Goal: Task Accomplishment & Management: Complete application form

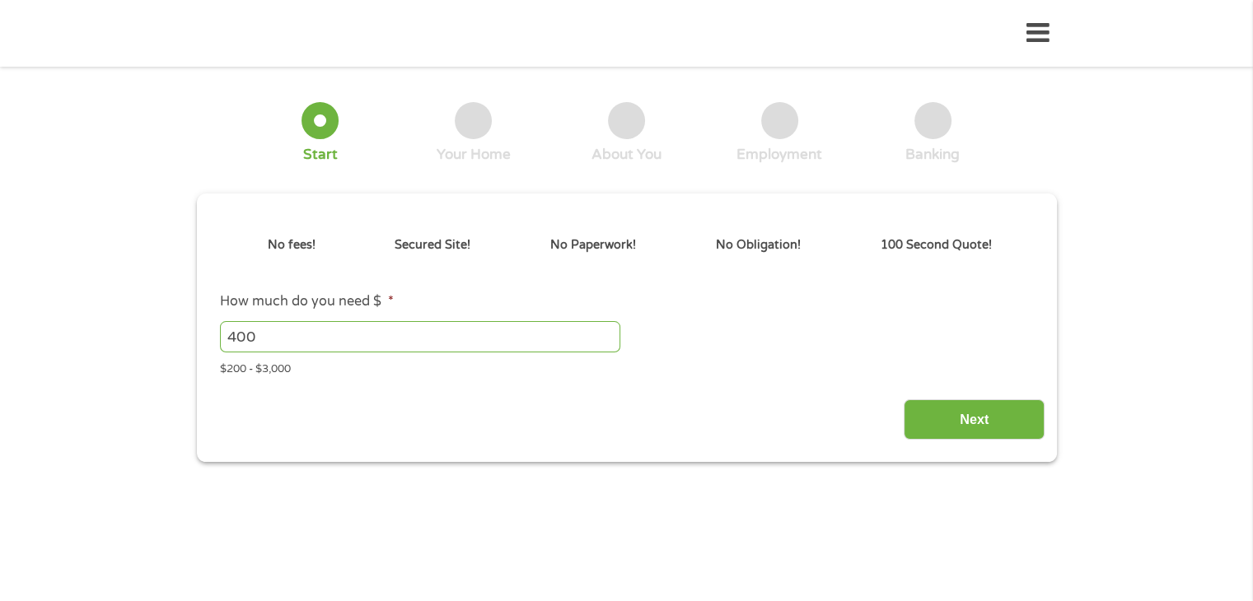
click at [633, 399] on div "Next" at bounding box center [626, 414] width 836 height 52
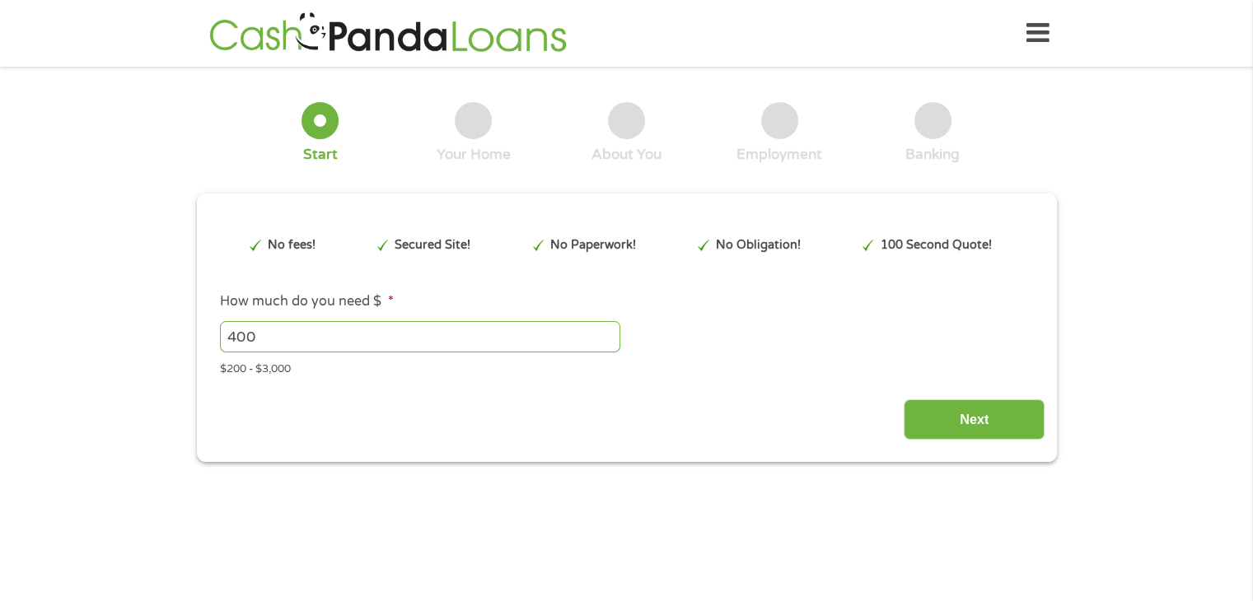
type input "CjwKCAjwup3HBhAAEiwA7euZuoQvVoQK60k60r2us2sLZTVCRqgDQfNQFkBJNc_kU08mZWIp_oytTho…"
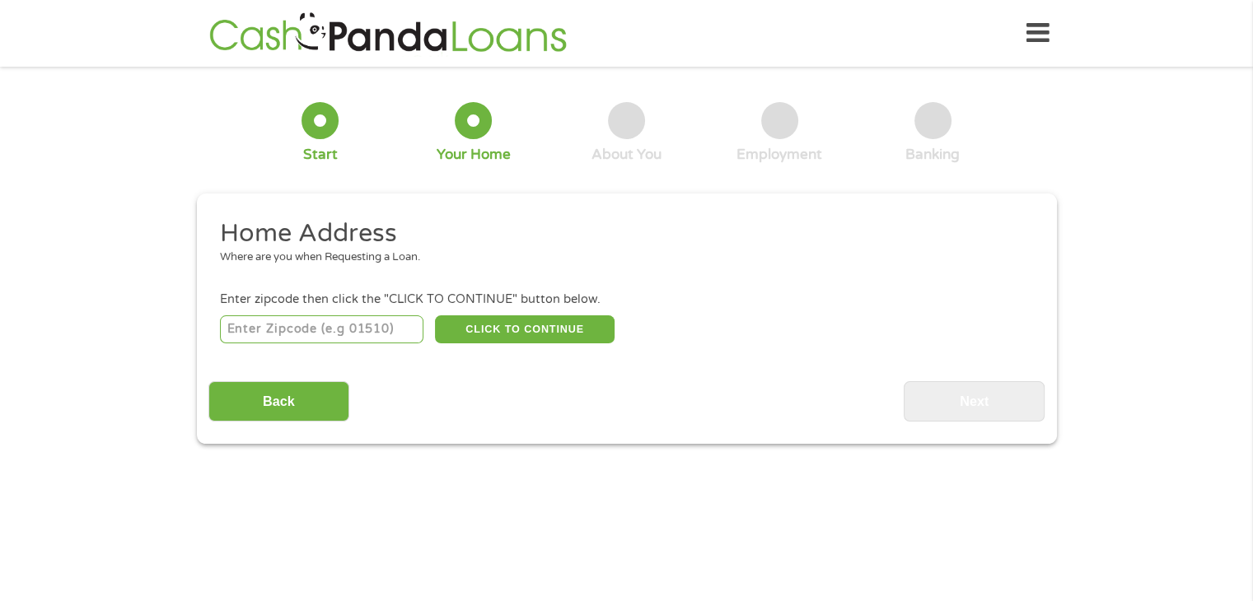
click at [312, 329] on input "number" at bounding box center [321, 329] width 203 height 28
click at [312, 329] on input "94402" at bounding box center [321, 329] width 203 height 28
type input "9"
type input "75402"
click at [530, 319] on button "CLICK TO CONTINUE" at bounding box center [525, 329] width 180 height 28
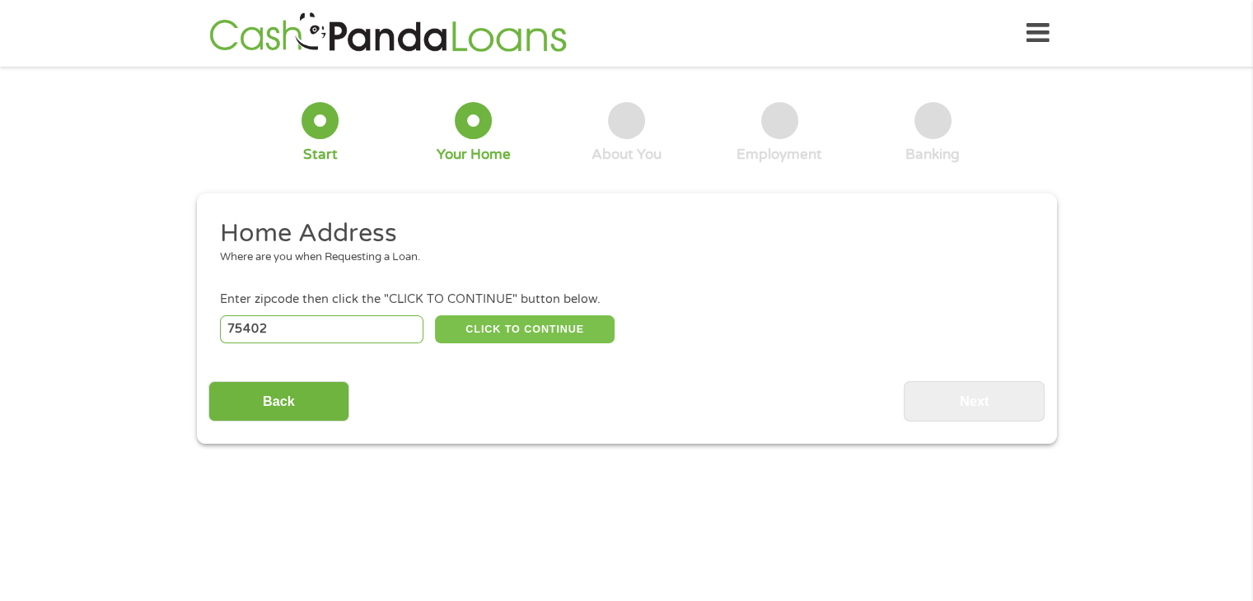
type input "75402"
type input "[GEOGRAPHIC_DATA]"
select select "[US_STATE]"
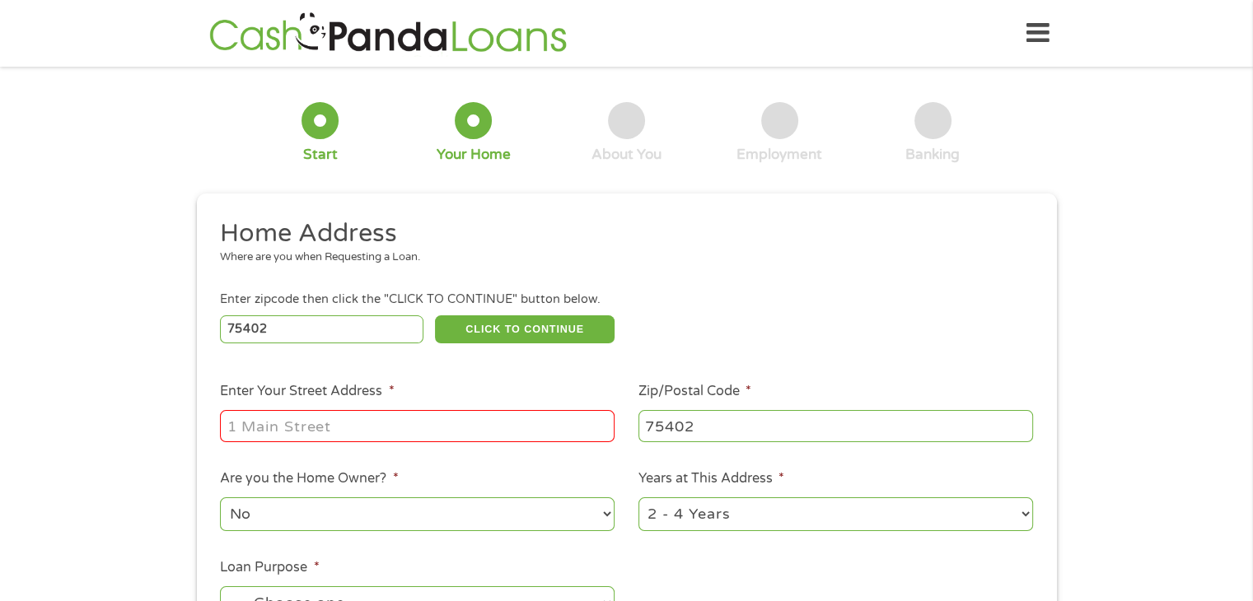
click at [534, 439] on input "Enter Your Street Address *" at bounding box center [417, 425] width 394 height 31
type input "[STREET_ADDRESS] Apt. 106"
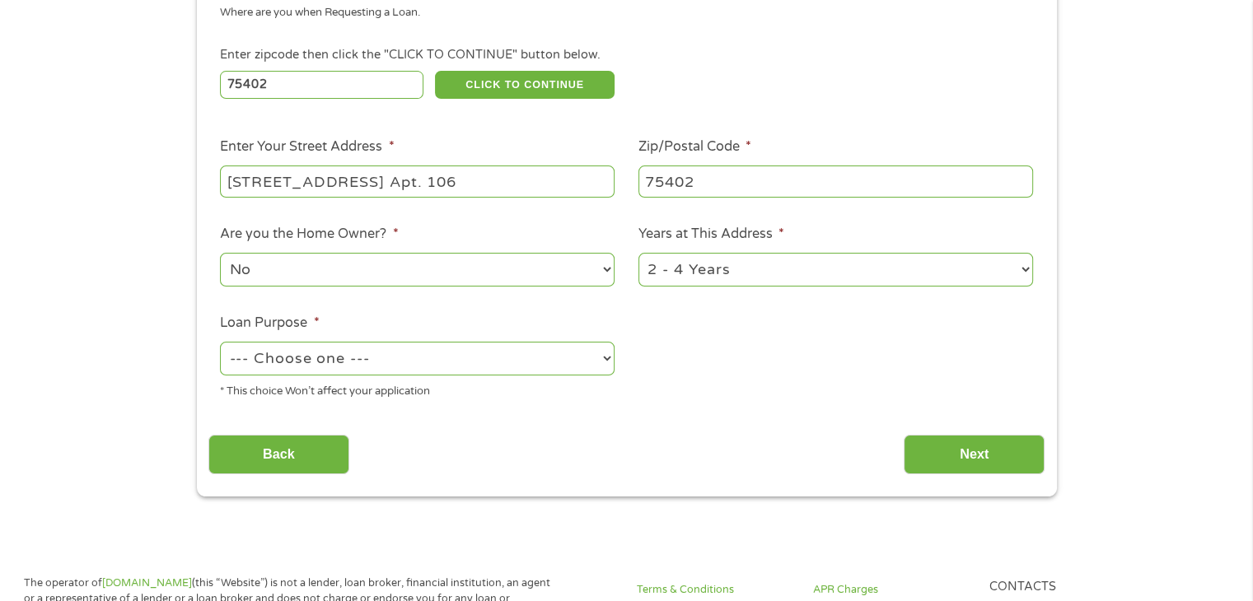
scroll to position [315, 0]
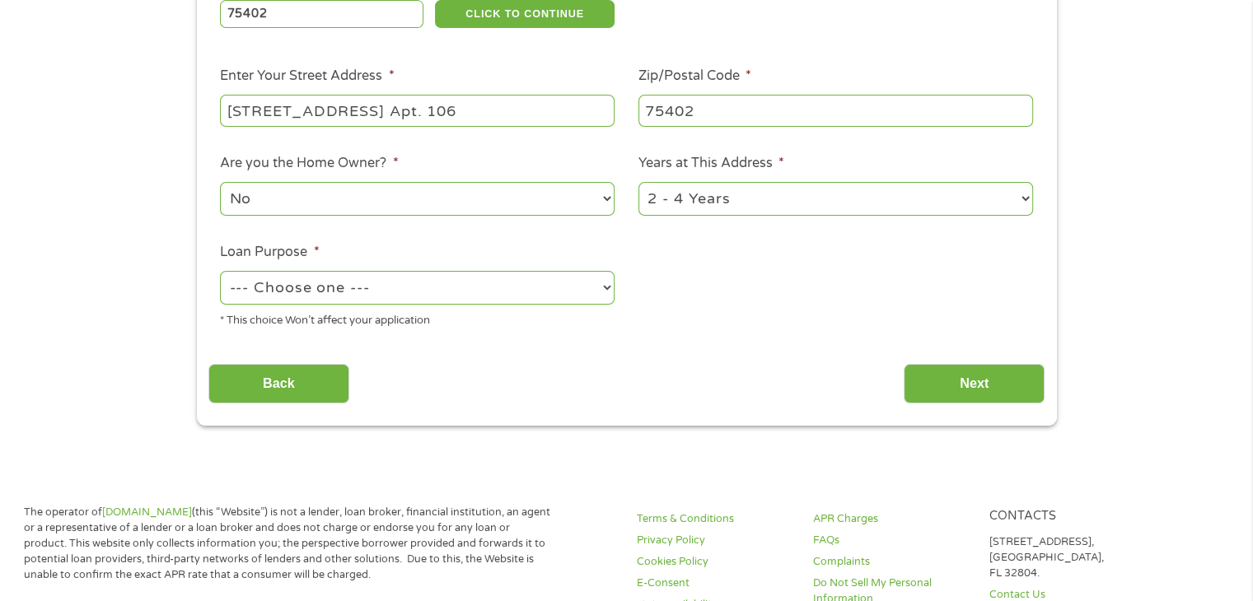
click at [561, 291] on select "--- Choose one --- Pay Bills Debt Consolidation Home Improvement Major Purchase…" at bounding box center [417, 288] width 394 height 34
select select "paybills"
click at [220, 273] on select "--- Choose one --- Pay Bills Debt Consolidation Home Improvement Major Purchase…" at bounding box center [417, 288] width 394 height 34
click at [980, 375] on input "Next" at bounding box center [973, 384] width 141 height 40
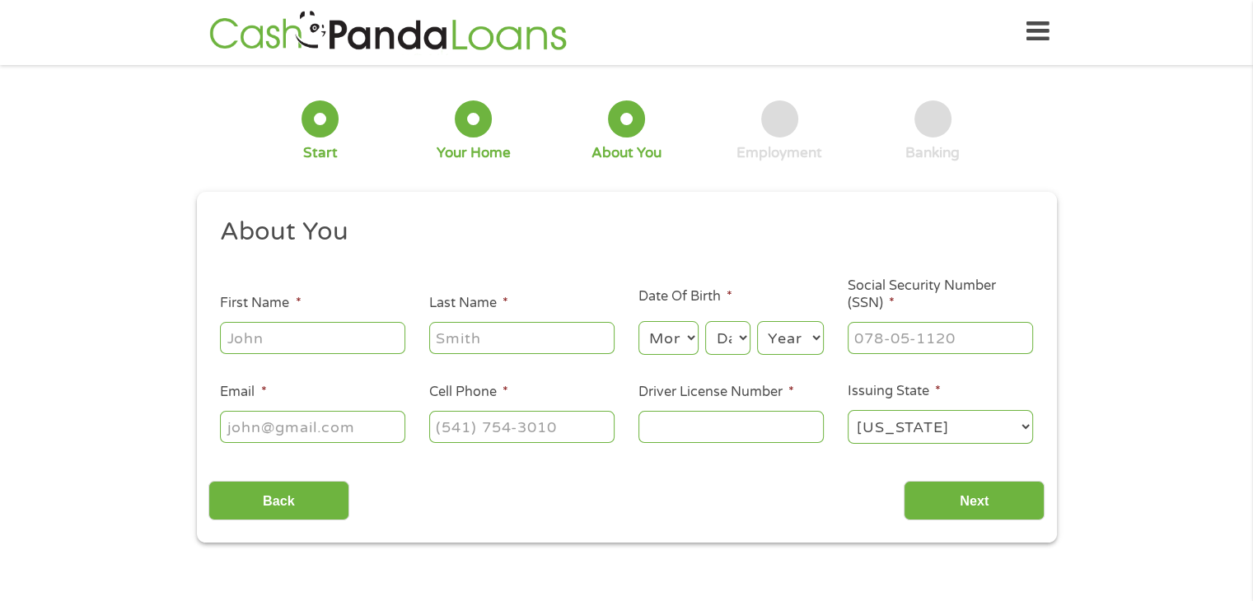
scroll to position [0, 0]
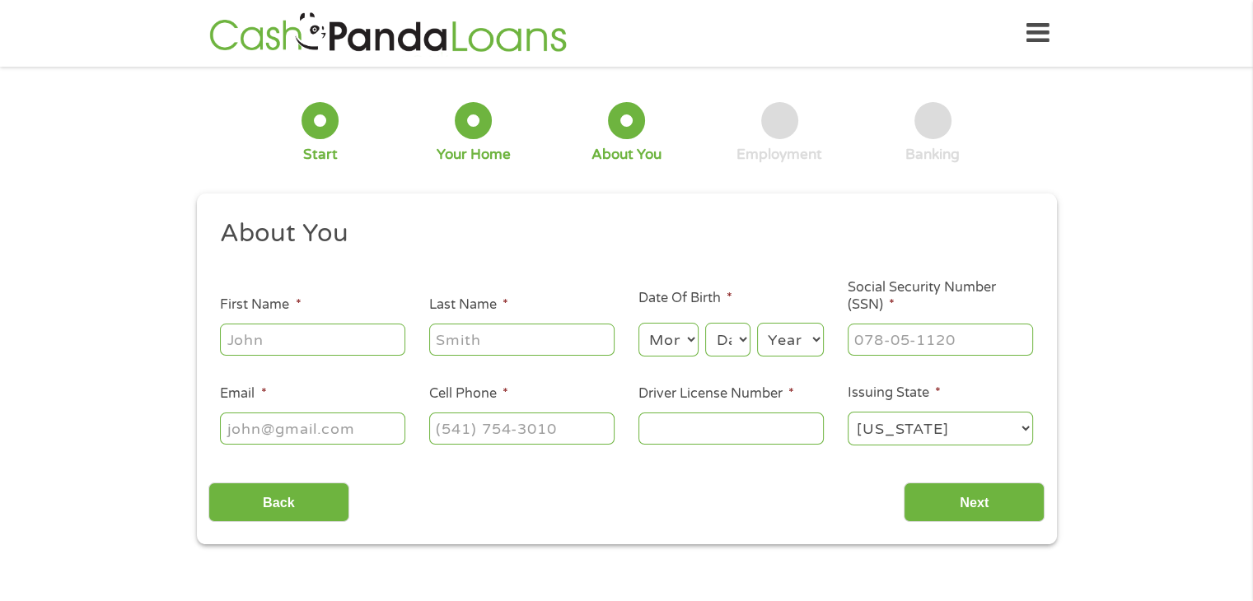
click at [333, 348] on input "First Name *" at bounding box center [312, 339] width 185 height 31
type input "[PERSON_NAME]"
type input "[EMAIL_ADDRESS][DOMAIN_NAME]"
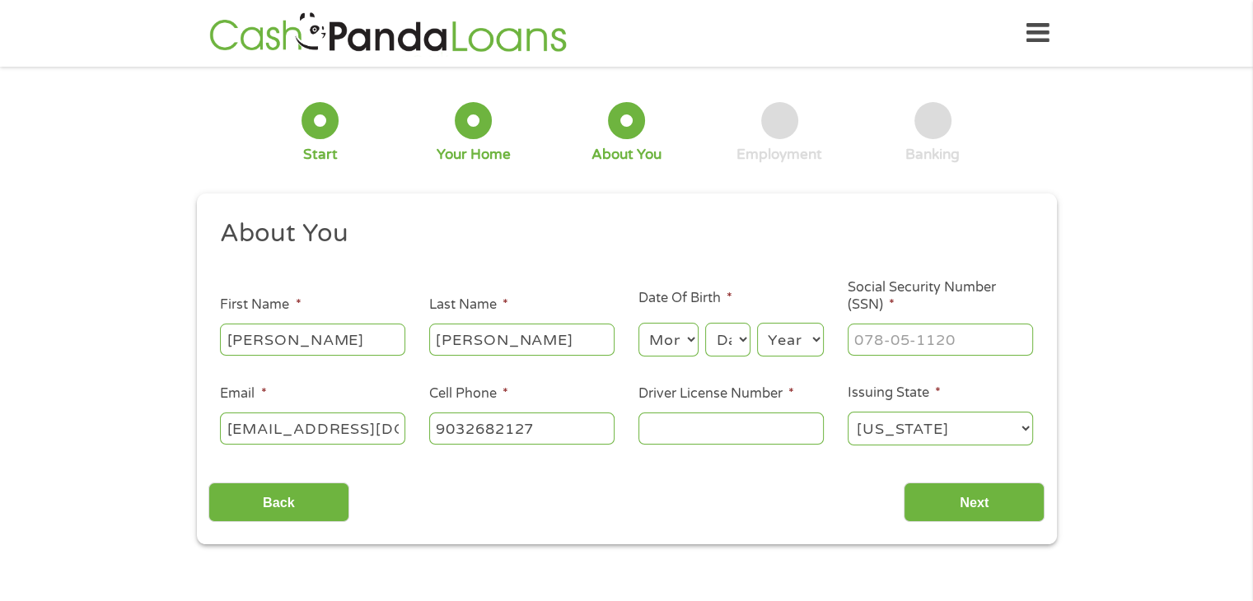
type input "[PHONE_NUMBER]"
click at [680, 338] on select "Month 1 2 3 4 5 6 7 8 9 10 11 12" at bounding box center [668, 340] width 60 height 34
select select "9"
click at [638, 324] on select "Month 1 2 3 4 5 6 7 8 9 10 11 12" at bounding box center [668, 340] width 60 height 34
click at [728, 342] on select "Day 1 2 3 4 5 6 7 8 9 10 11 12 13 14 15 16 17 18 19 20 21 22 23 24 25 26 27 28 …" at bounding box center [727, 340] width 44 height 34
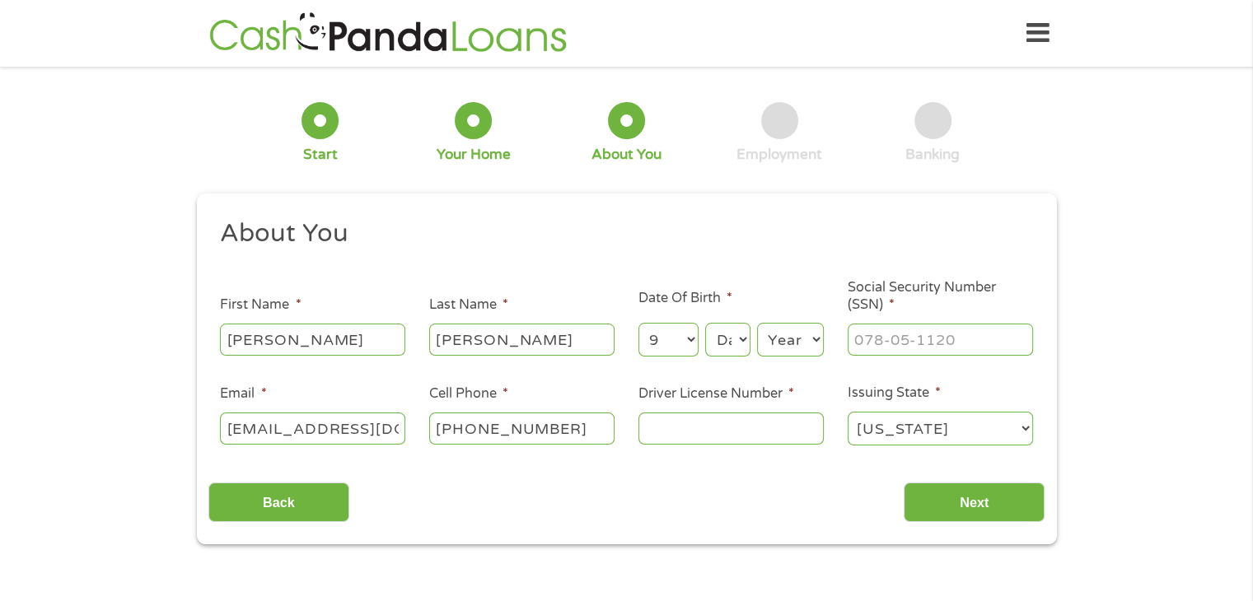
select select "24"
click at [705, 324] on select "Day 1 2 3 4 5 6 7 8 9 10 11 12 13 14 15 16 17 18 19 20 21 22 23 24 25 26 27 28 …" at bounding box center [727, 340] width 44 height 34
click at [807, 343] on select "Year [DATE] 2006 2005 2004 2003 2002 2001 2000 1999 1998 1997 1996 1995 1994 19…" at bounding box center [790, 340] width 67 height 34
select select "1988"
click at [757, 324] on select "Year [DATE] 2006 2005 2004 2003 2002 2001 2000 1999 1998 1997 1996 1995 1994 19…" at bounding box center [790, 340] width 67 height 34
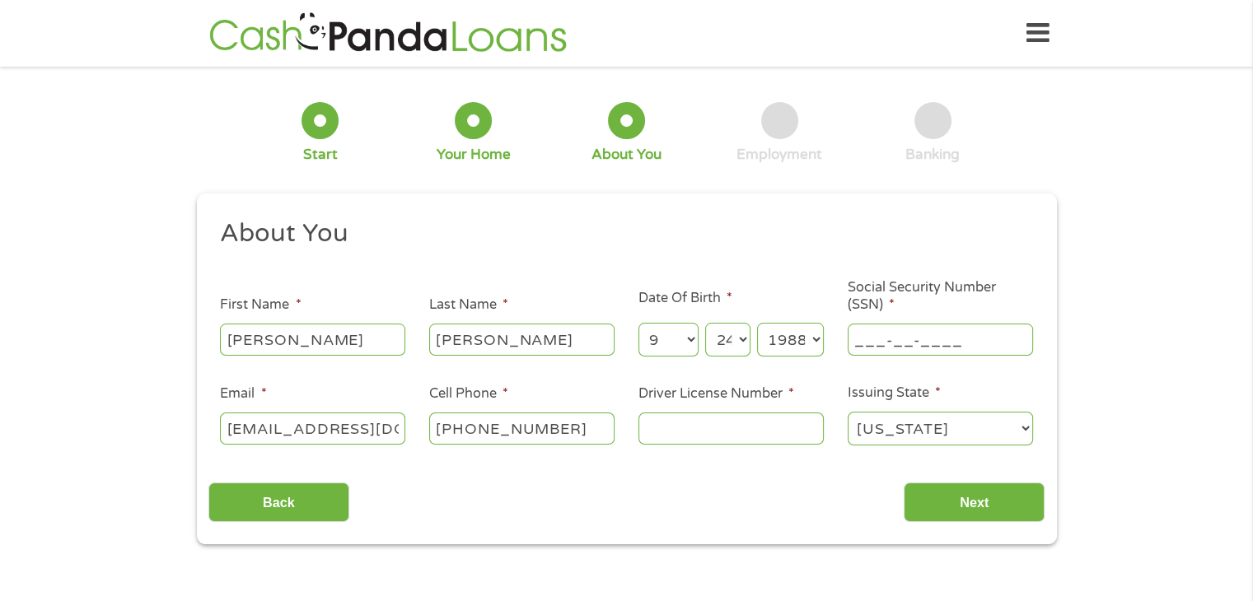
click at [870, 331] on input "___-__-____" at bounding box center [939, 339] width 185 height 31
type input "643-01-2021"
click at [766, 429] on input "Driver License Number *" at bounding box center [730, 428] width 185 height 31
type input "27755984"
click at [992, 502] on input "Next" at bounding box center [973, 503] width 141 height 40
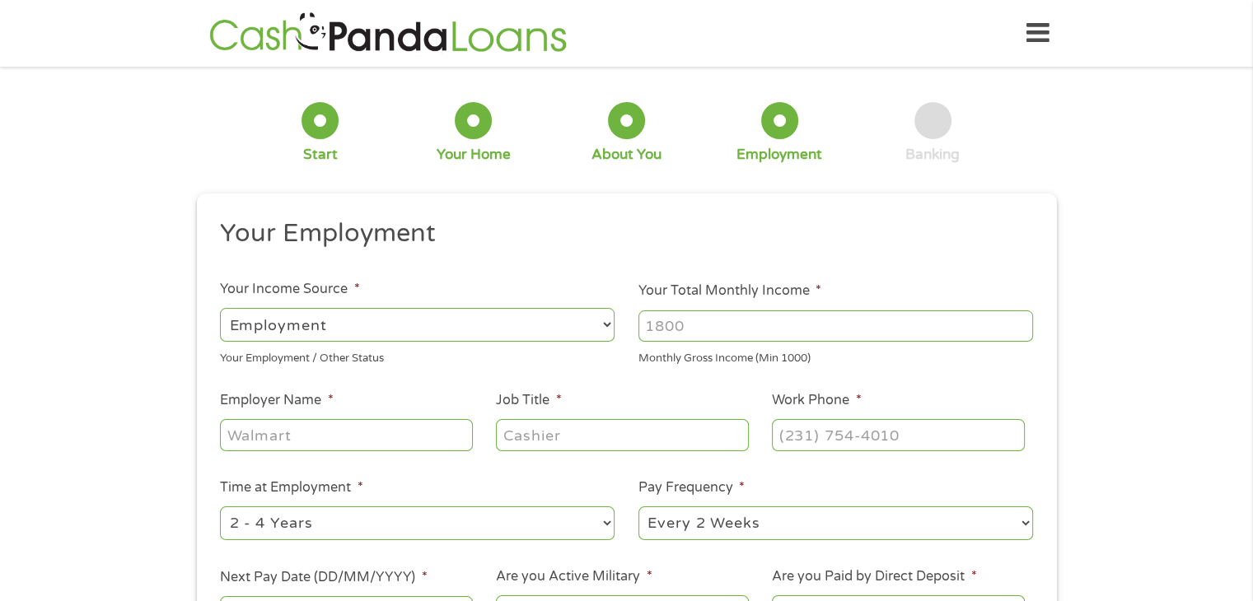
scroll to position [7, 7]
click at [448, 332] on select "--- Choose one --- Employment [DEMOGRAPHIC_DATA] Benefits" at bounding box center [417, 325] width 394 height 34
click at [220, 308] on select "--- Choose one --- Employment [DEMOGRAPHIC_DATA] Benefits" at bounding box center [417, 325] width 394 height 34
click at [676, 319] on input "Your Total Monthly Income *" at bounding box center [835, 325] width 394 height 31
type input "1300"
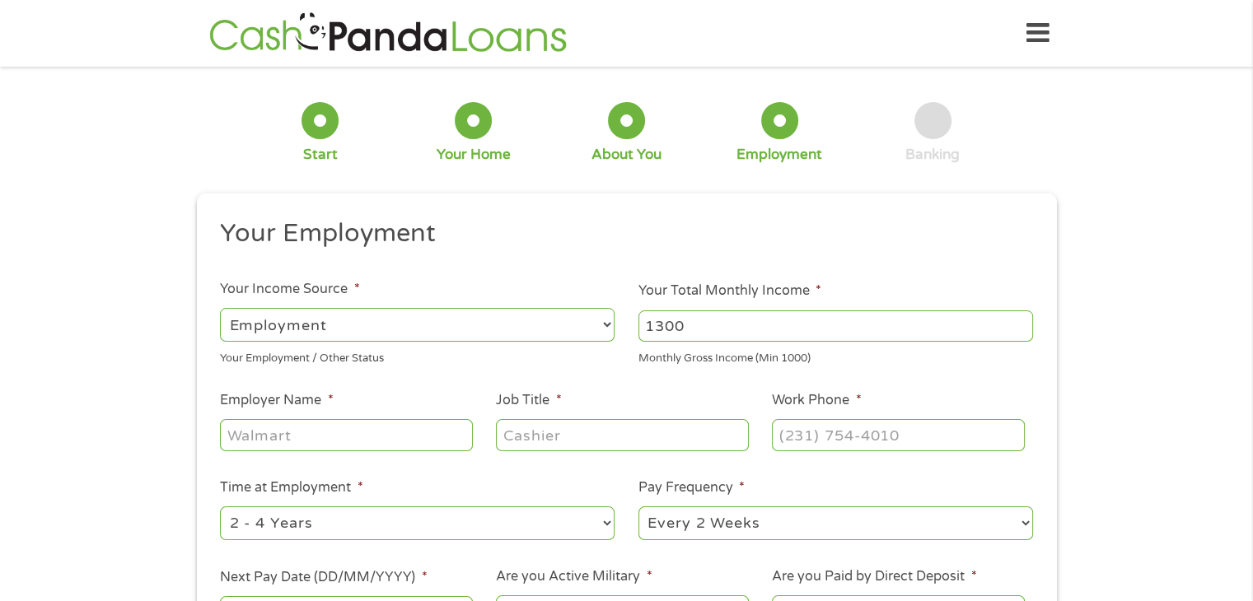
click at [373, 443] on input "Employer Name *" at bounding box center [346, 434] width 252 height 31
type input "Elara Caring"
type input "personal care attendant"
type input "[PHONE_NUMBER]"
click at [903, 516] on select "--- Choose one --- Every 2 Weeks Every Week Monthly Semi-Monthly" at bounding box center [835, 524] width 394 height 34
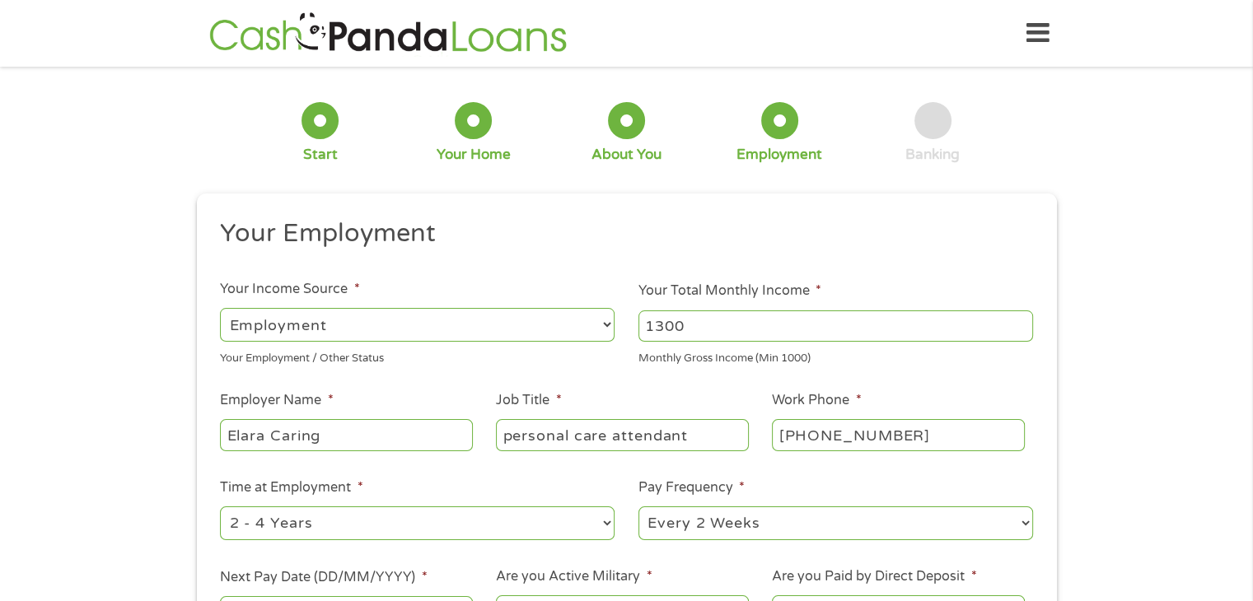
select select "weekly"
click at [638, 507] on select "--- Choose one --- Every 2 Weeks Every Week Monthly Semi-Monthly" at bounding box center [835, 524] width 394 height 34
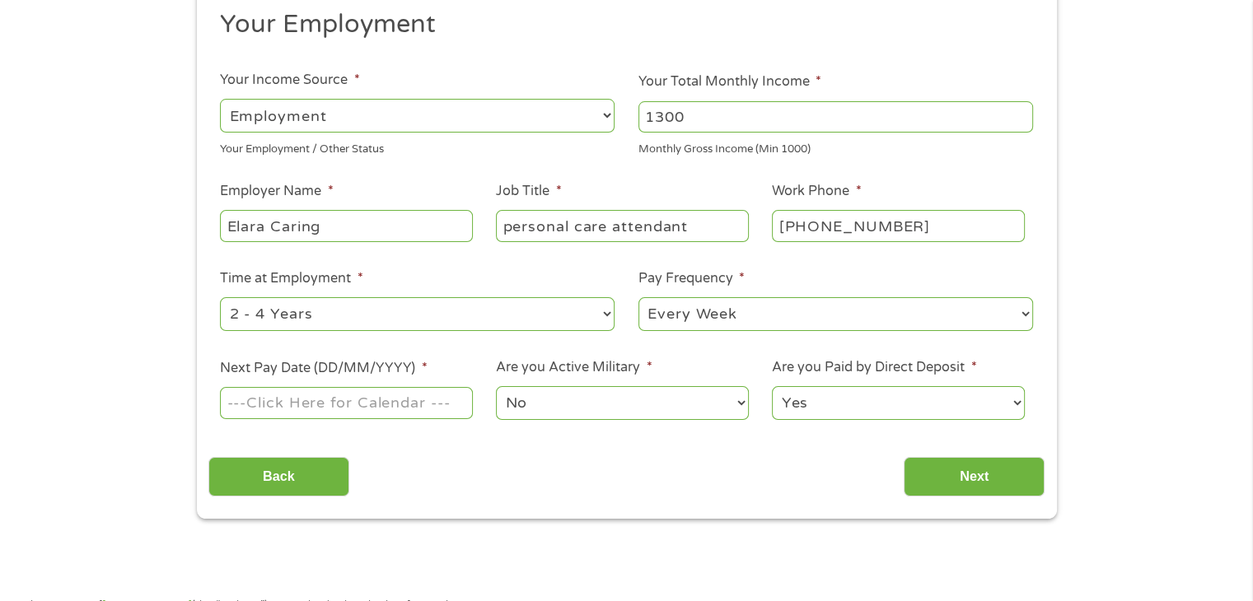
scroll to position [222, 0]
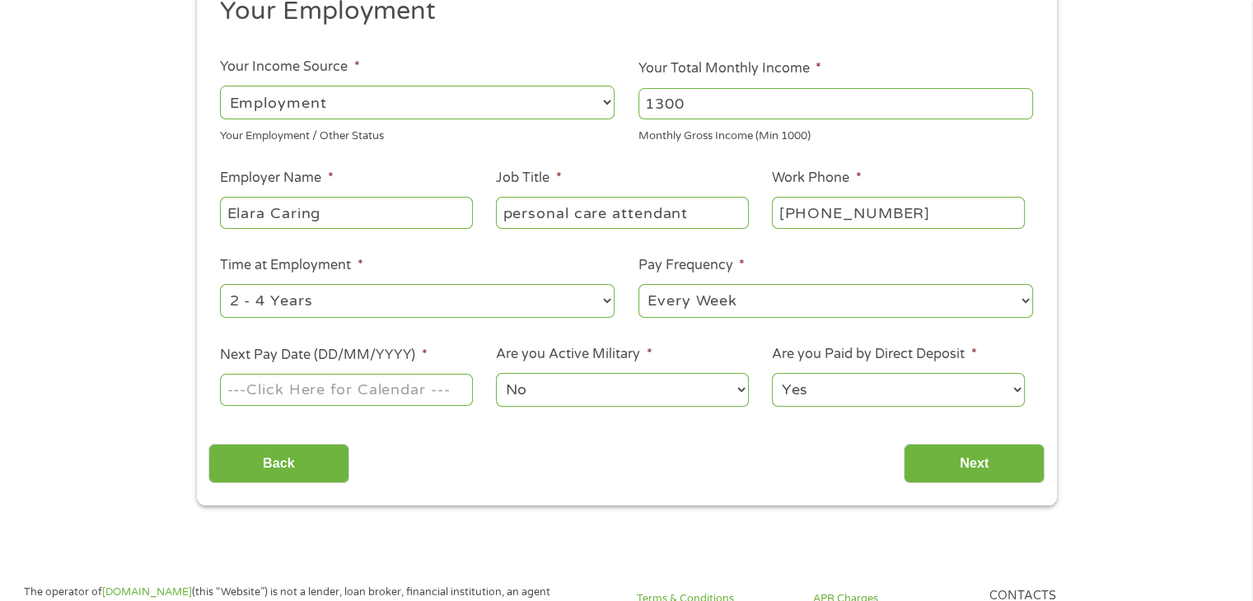
click at [362, 399] on input "Next Pay Date (DD/MM/YYYY) *" at bounding box center [346, 389] width 252 height 31
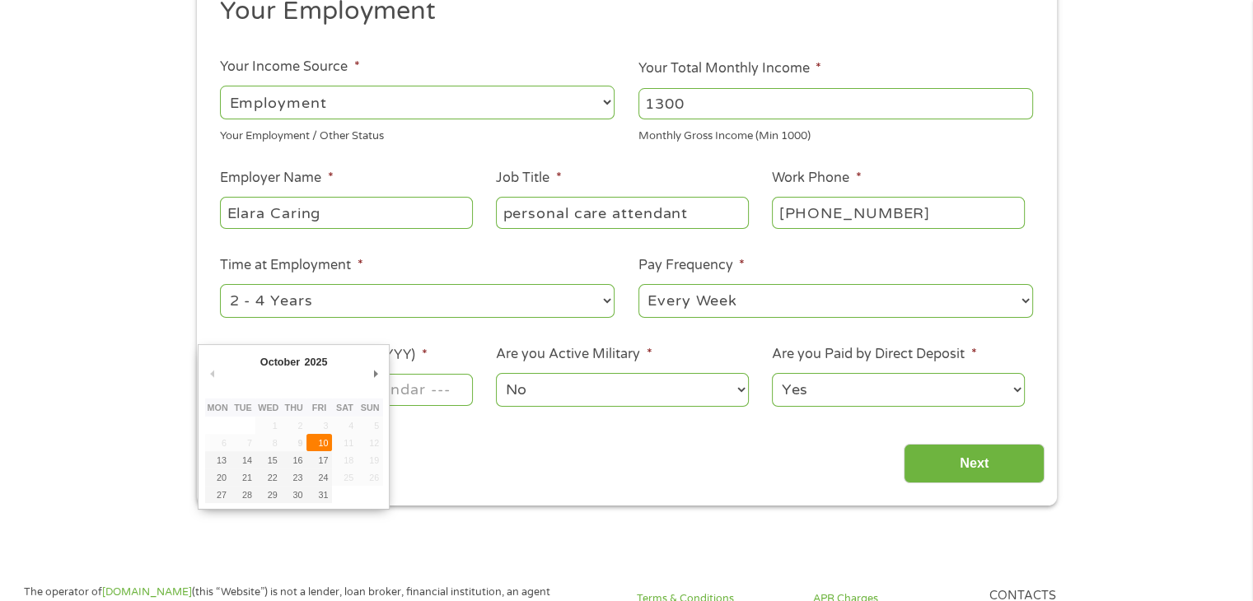
type input "[DATE]"
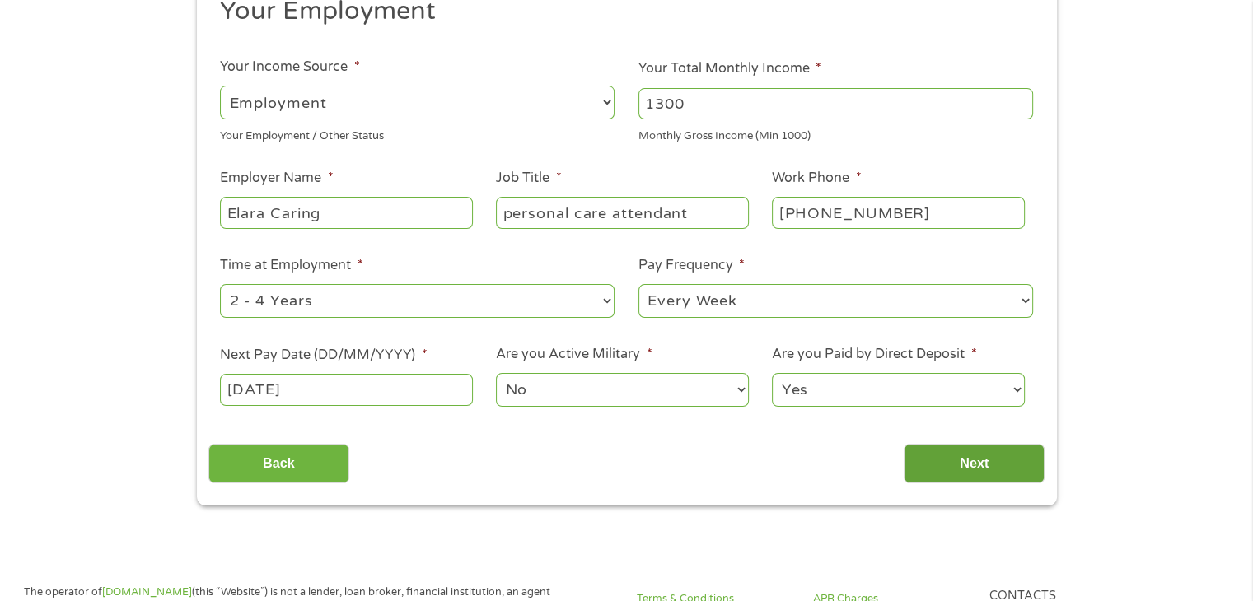
click at [976, 458] on input "Next" at bounding box center [973, 464] width 141 height 40
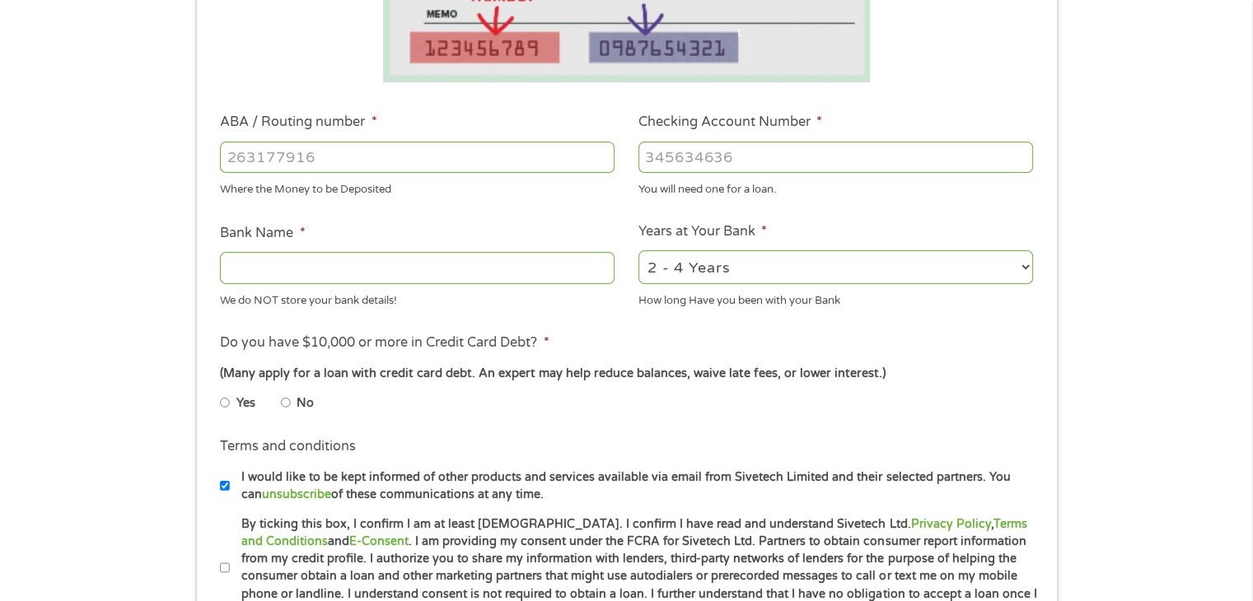
scroll to position [419, 0]
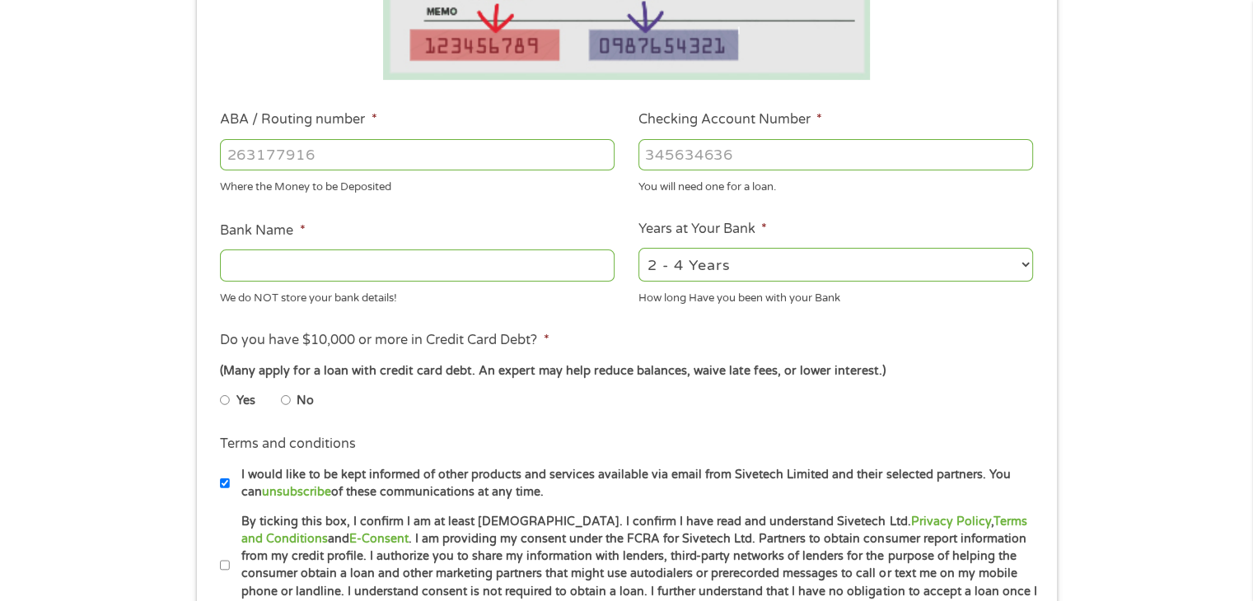
click at [493, 152] on input "ABA / Routing number *" at bounding box center [417, 154] width 394 height 31
type input "103100195"
type input "CENTRAL NATIONAL BANK TRUST"
type input "103100195"
type input "248107527025"
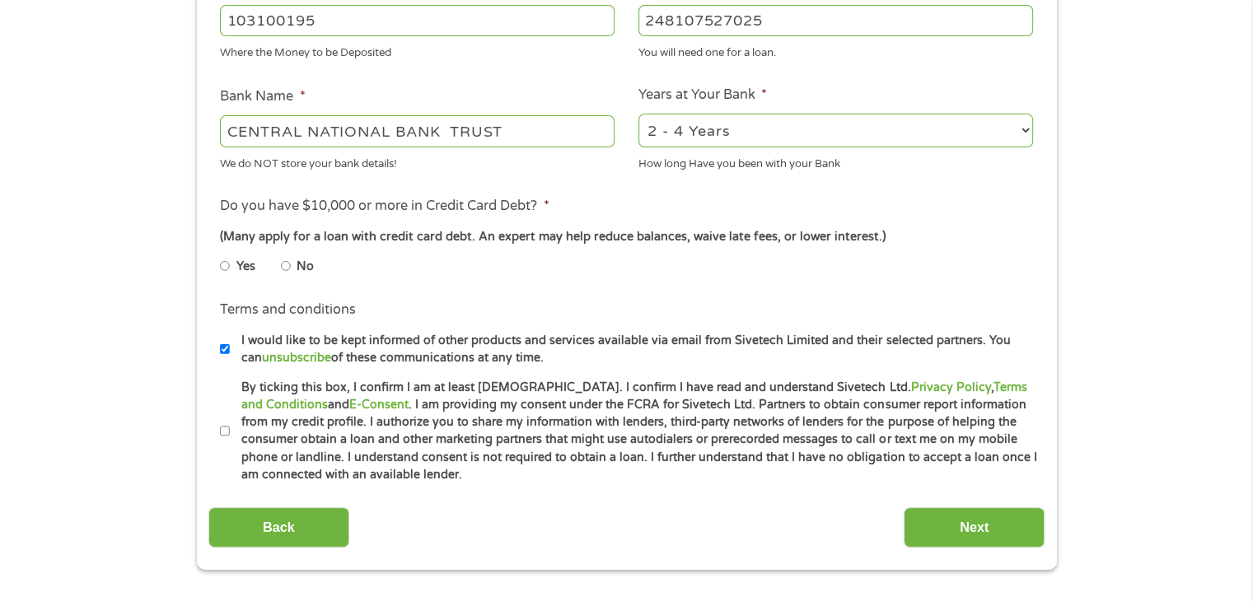
scroll to position [584, 0]
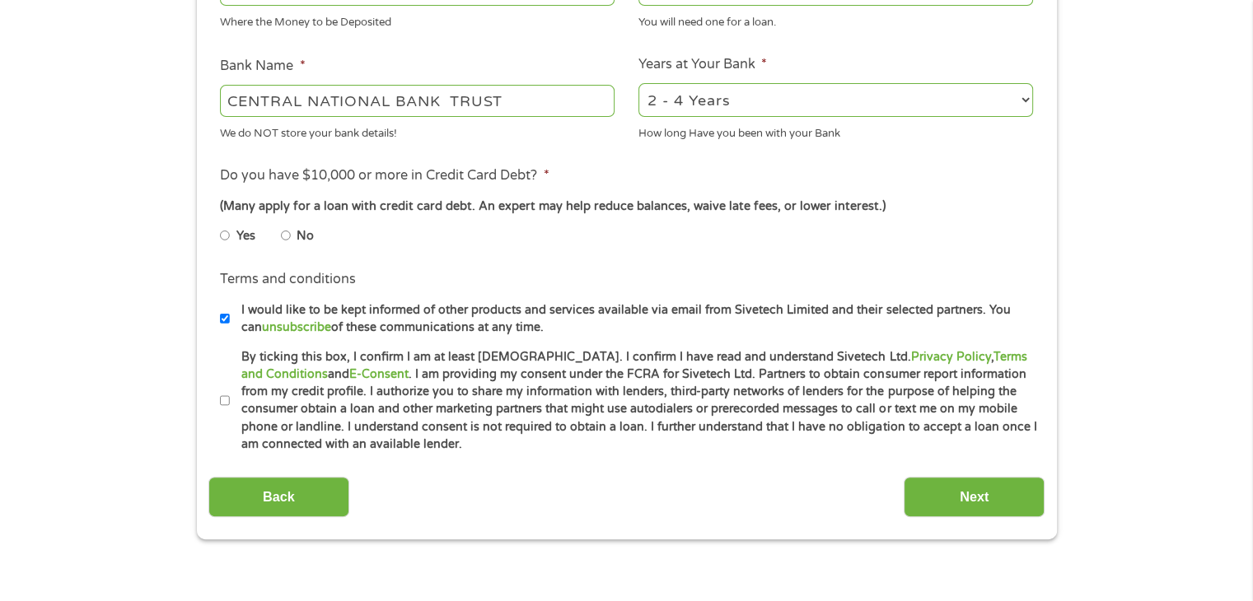
click at [287, 234] on input "No" at bounding box center [286, 235] width 10 height 26
radio input "true"
click at [220, 396] on input "By ticking this box, I confirm I am at least [DEMOGRAPHIC_DATA]. I confirm I ha…" at bounding box center [225, 401] width 10 height 26
checkbox input "true"
click at [985, 480] on input "Next" at bounding box center [973, 497] width 141 height 40
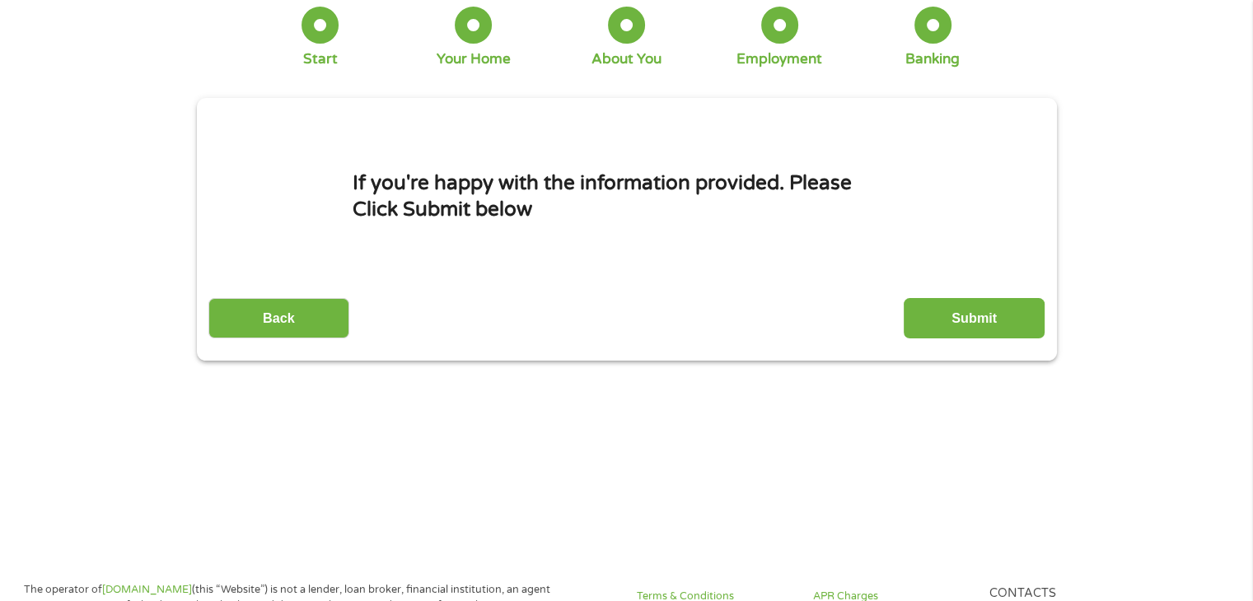
scroll to position [0, 0]
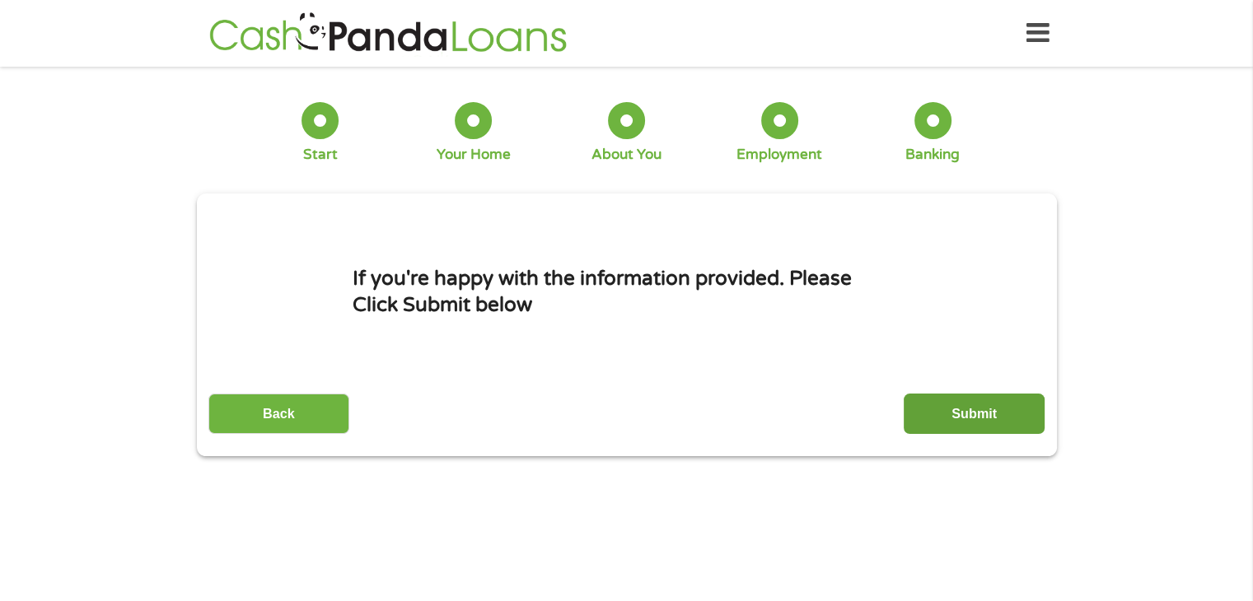
click at [935, 400] on input "Submit" at bounding box center [973, 414] width 141 height 40
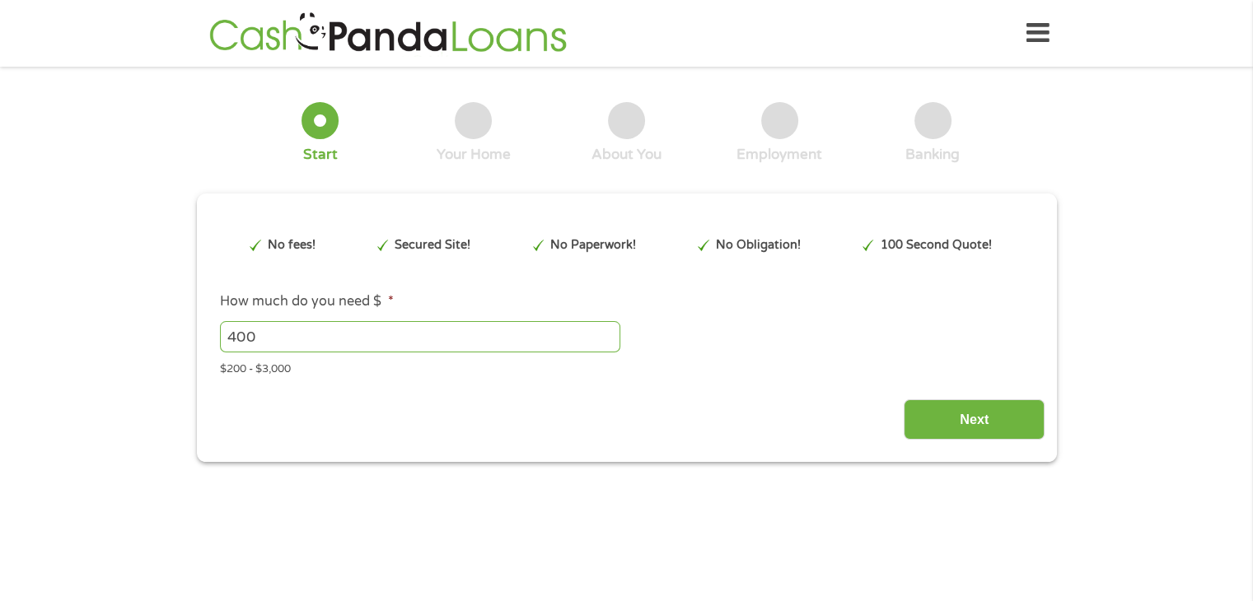
type input "CjwKCAjwup3HBhAAEiwA7euZuoQvVoQK60k60r2us2sLZTVCRqgDQfNQFkBJNc_kU08mZWIp_oytTho…"
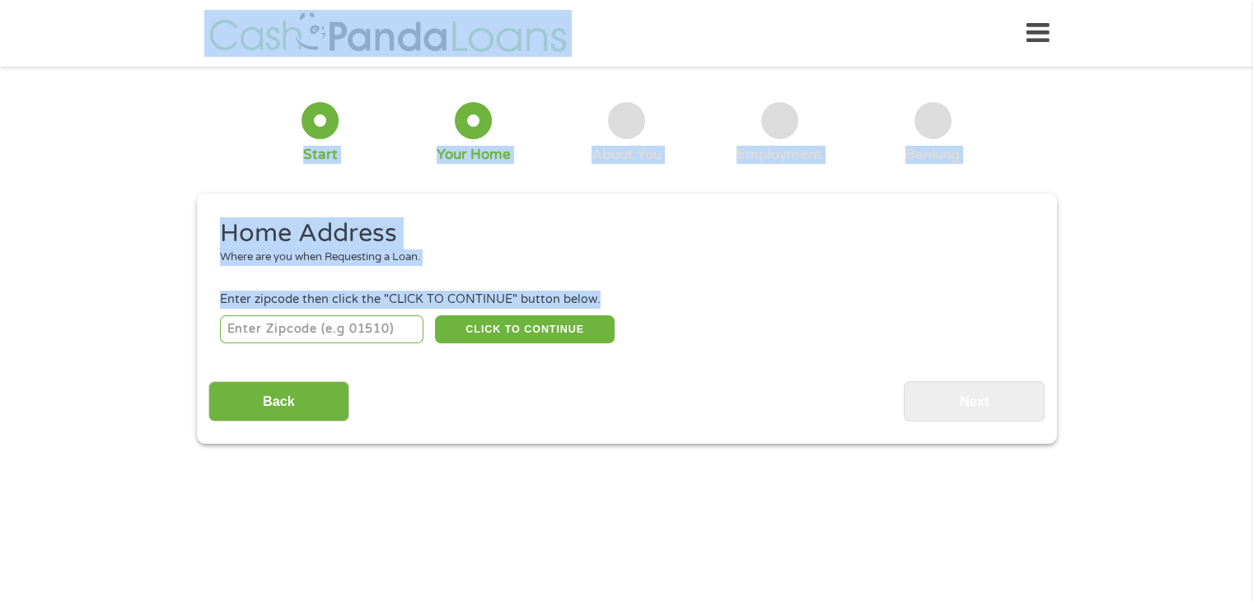
drag, startPoint x: 0, startPoint y: 303, endPoint x: 0, endPoint y: 314, distance: 10.7
